Goal: Use online tool/utility: Utilize a website feature to perform a specific function

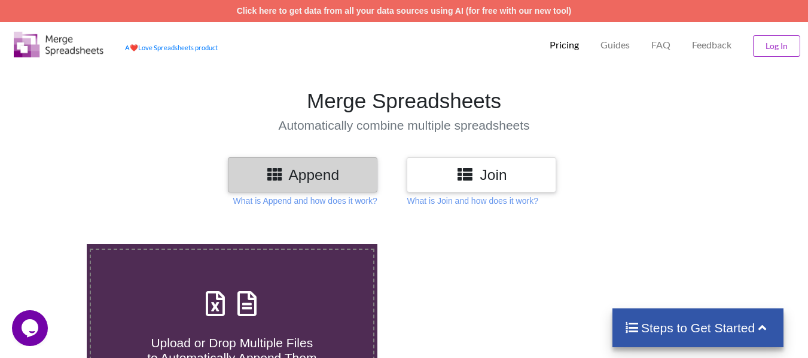
click at [230, 325] on h4 "Upload or Drop Multiple Files to Automatically Append Them" at bounding box center [232, 343] width 282 height 45
click at [54, 244] on input "Upload or Drop Multiple Files to Automatically Append Them" at bounding box center [54, 244] width 0 height 0
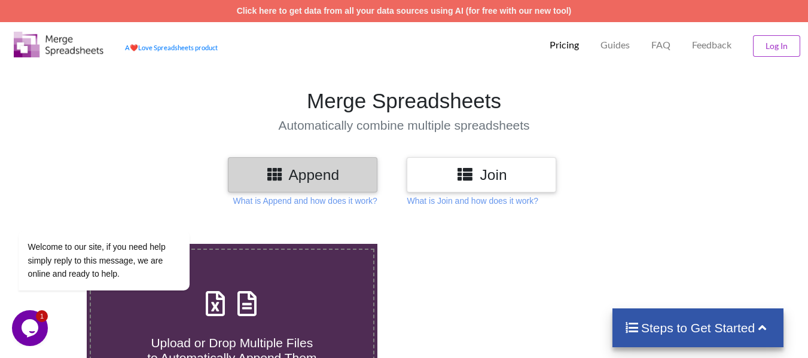
type input "C:\fakepath\BLEND PLAN - 52A final.xlsx"
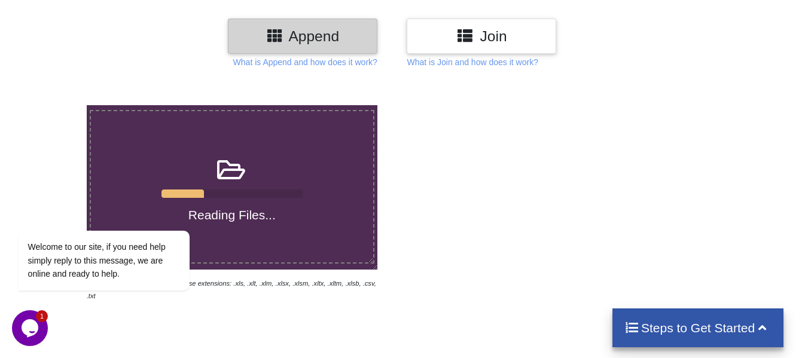
scroll to position [136, 0]
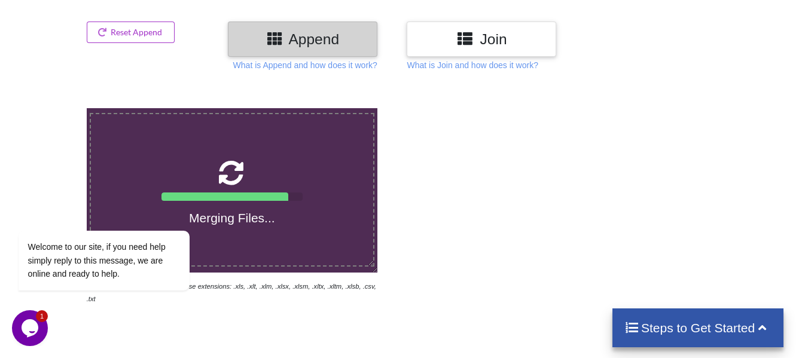
click at [26, 322] on icon "Chat widget" at bounding box center [30, 329] width 17 height 18
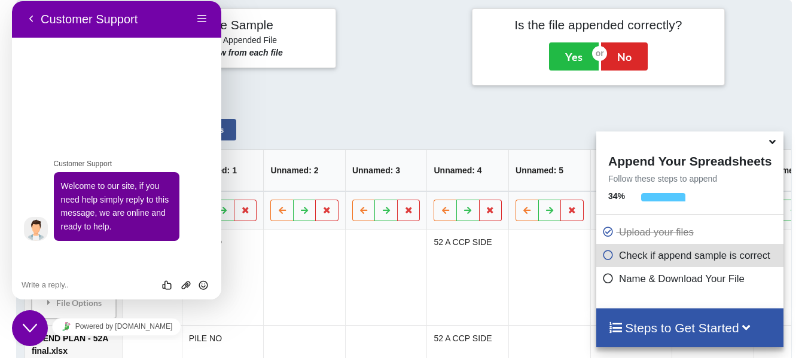
scroll to position [0, 678]
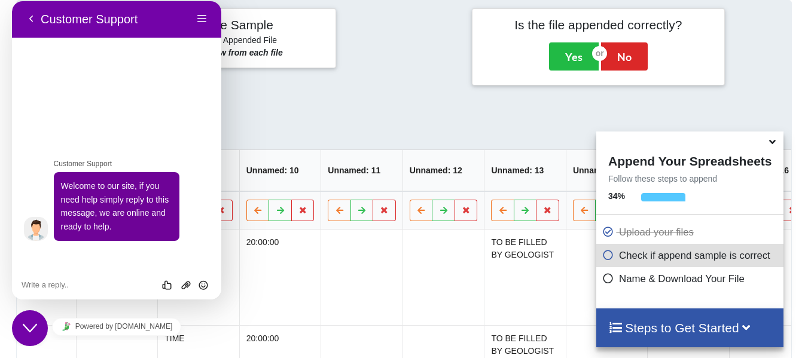
click at [16, 327] on div "Close Chat This icon closes the chat window." at bounding box center [30, 328] width 36 height 14
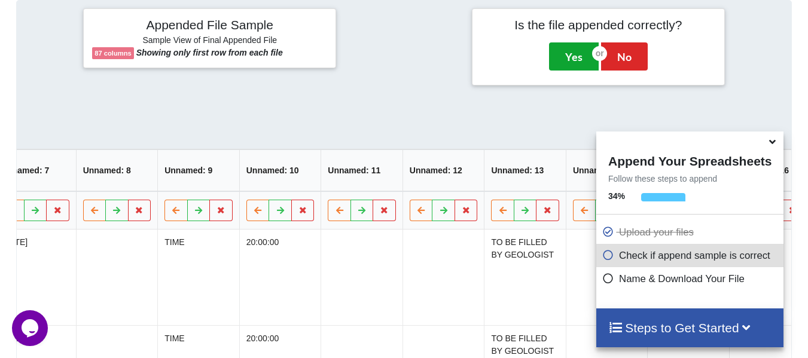
click at [582, 56] on button "Yes" at bounding box center [574, 56] width 50 height 28
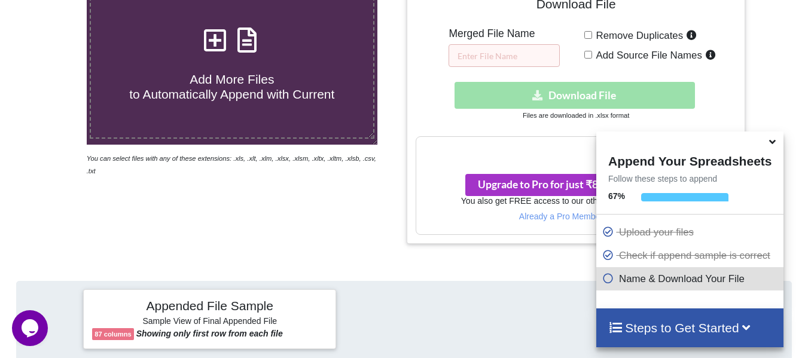
scroll to position [244, 0]
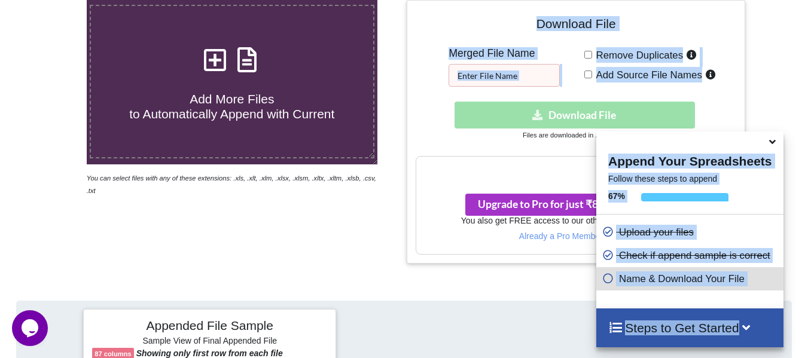
drag, startPoint x: 684, startPoint y: 141, endPoint x: 638, endPoint y: 138, distance: 46.2
click at [638, 138] on div at bounding box center [690, 141] width 187 height 19
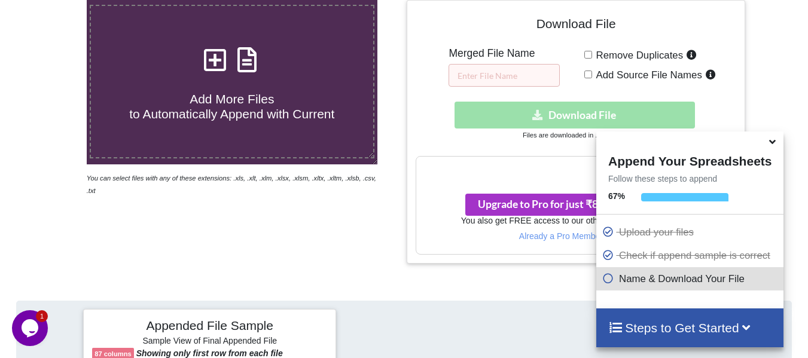
click at [765, 81] on div at bounding box center [783, 132] width 69 height 264
